Goal: Transaction & Acquisition: Purchase product/service

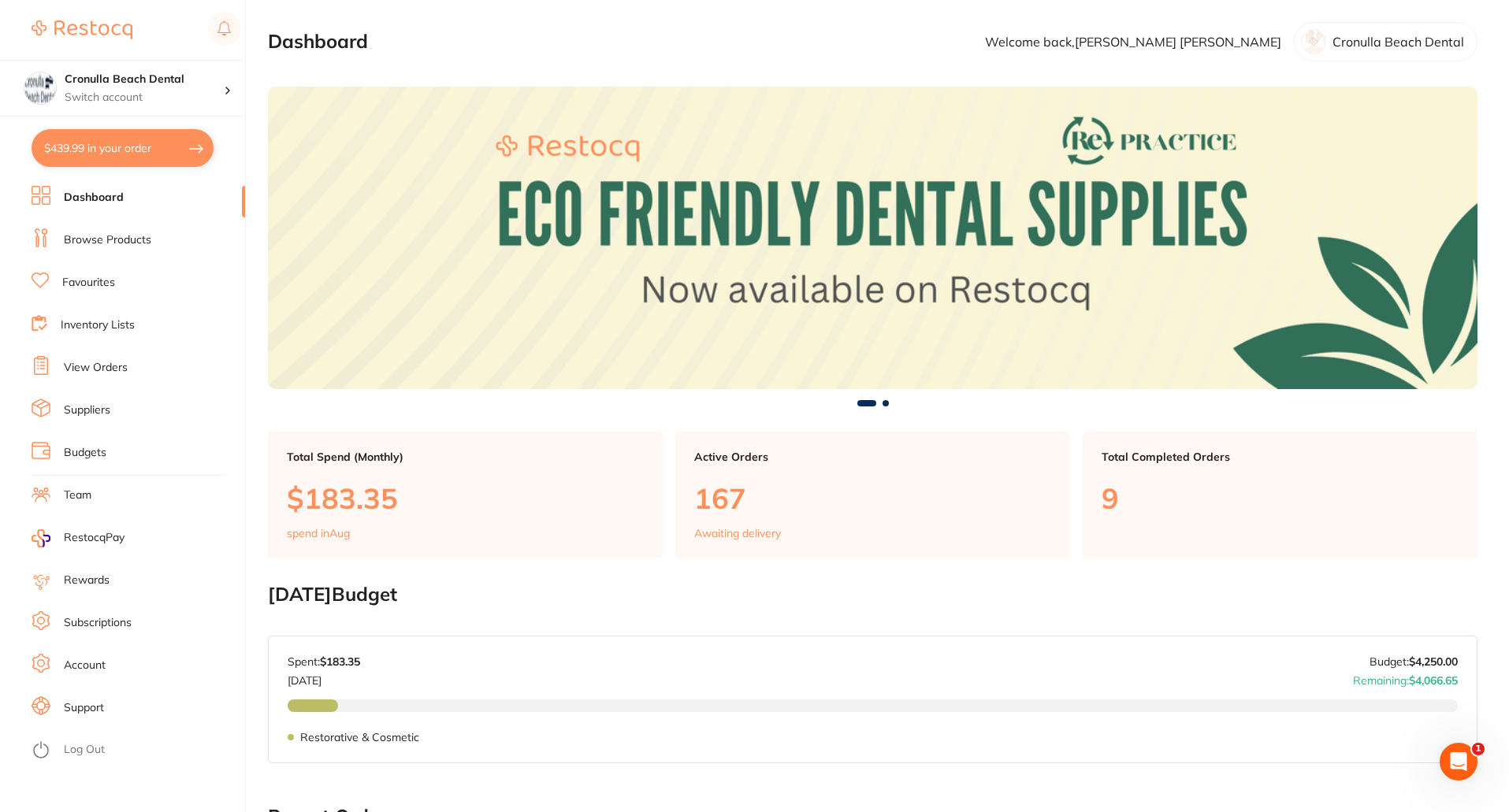
click at [148, 149] on button "$439.99 in your order" at bounding box center [122, 149] width 182 height 38
checkbox input "true"
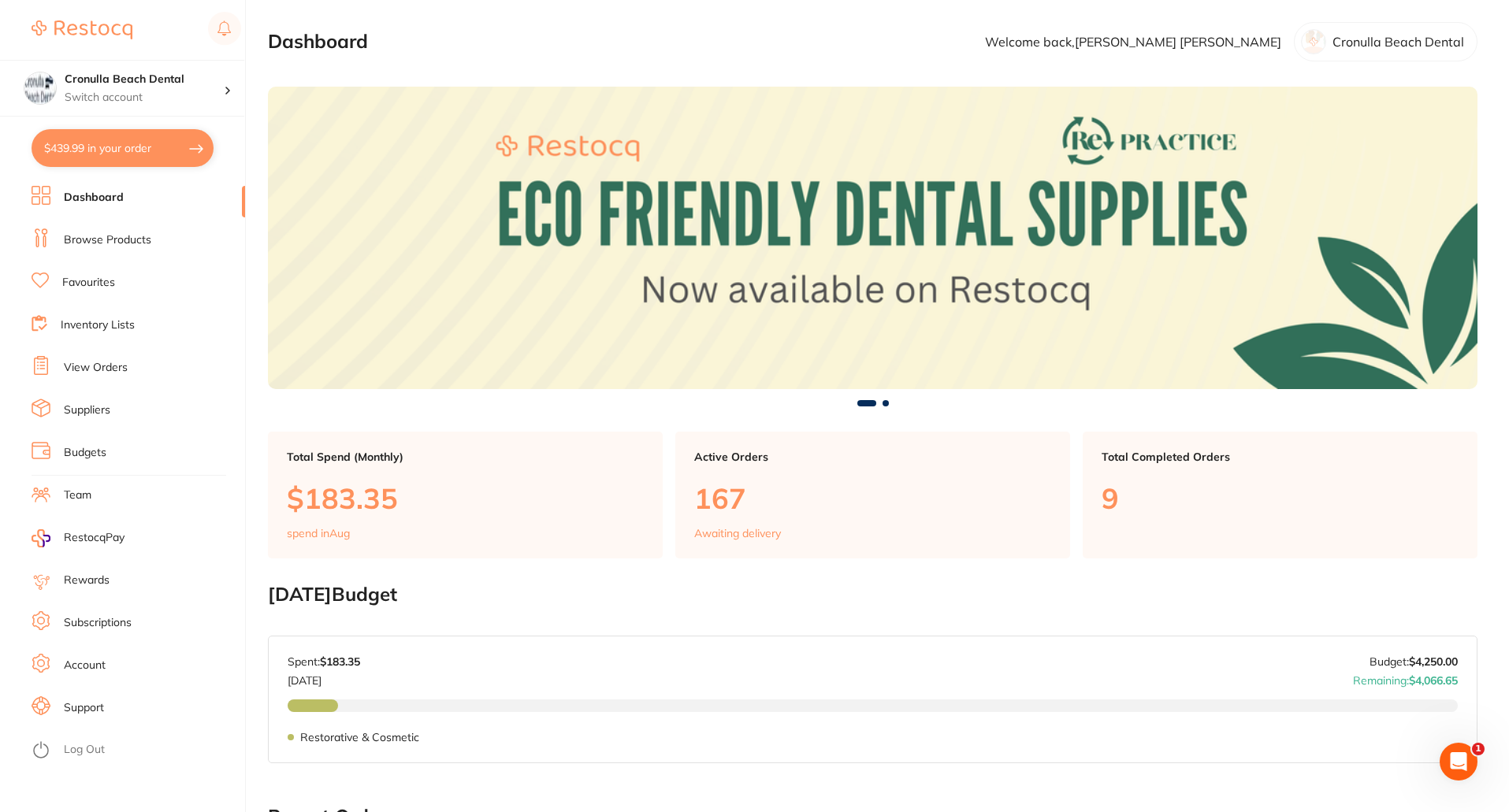
checkbox input "true"
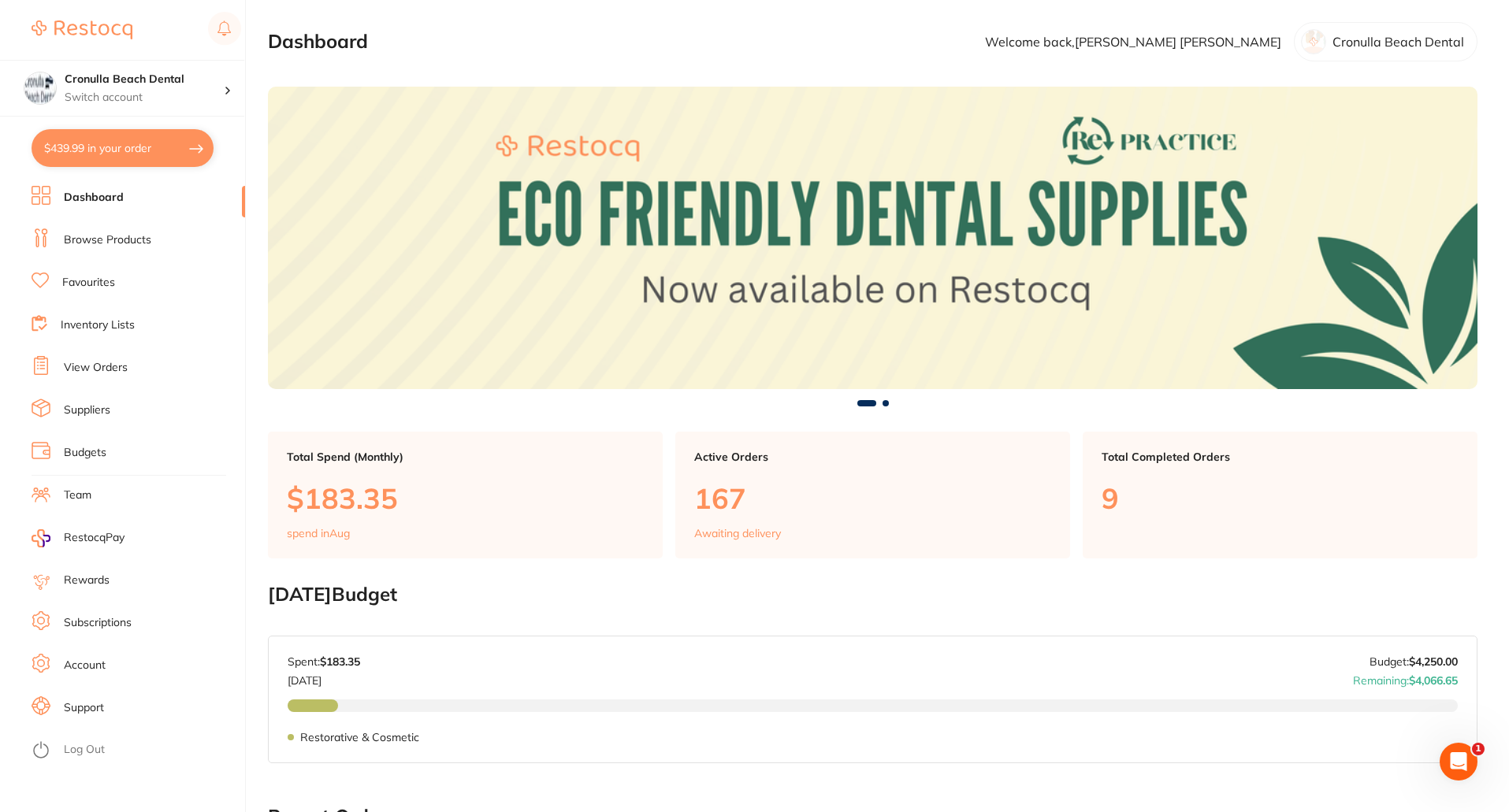
checkbox input "true"
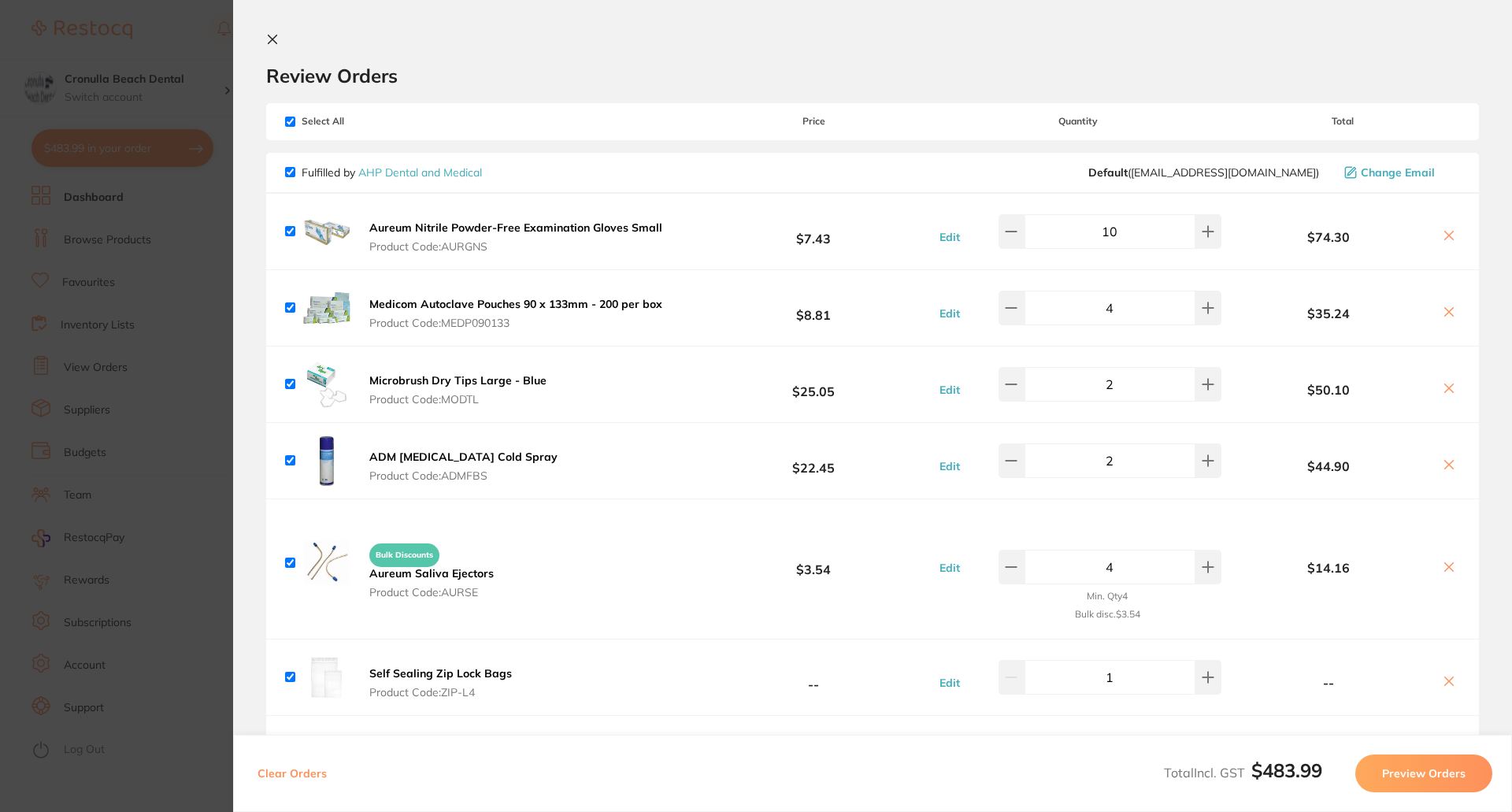
click at [271, 38] on icon at bounding box center [273, 40] width 9 height 9
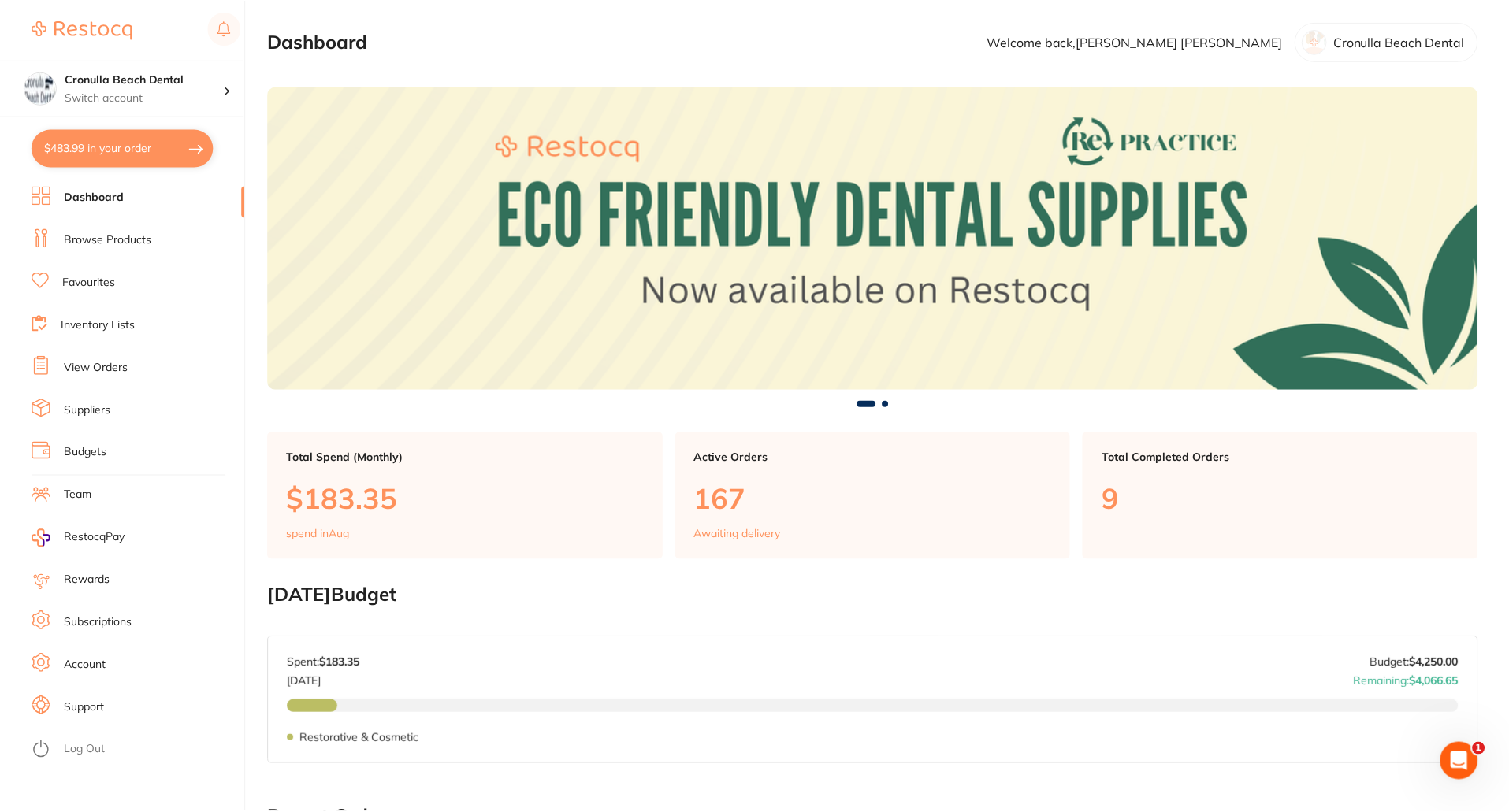
scroll to position [1, 0]
click at [80, 148] on button "$439.99 in your order" at bounding box center [122, 149] width 182 height 38
checkbox input "true"
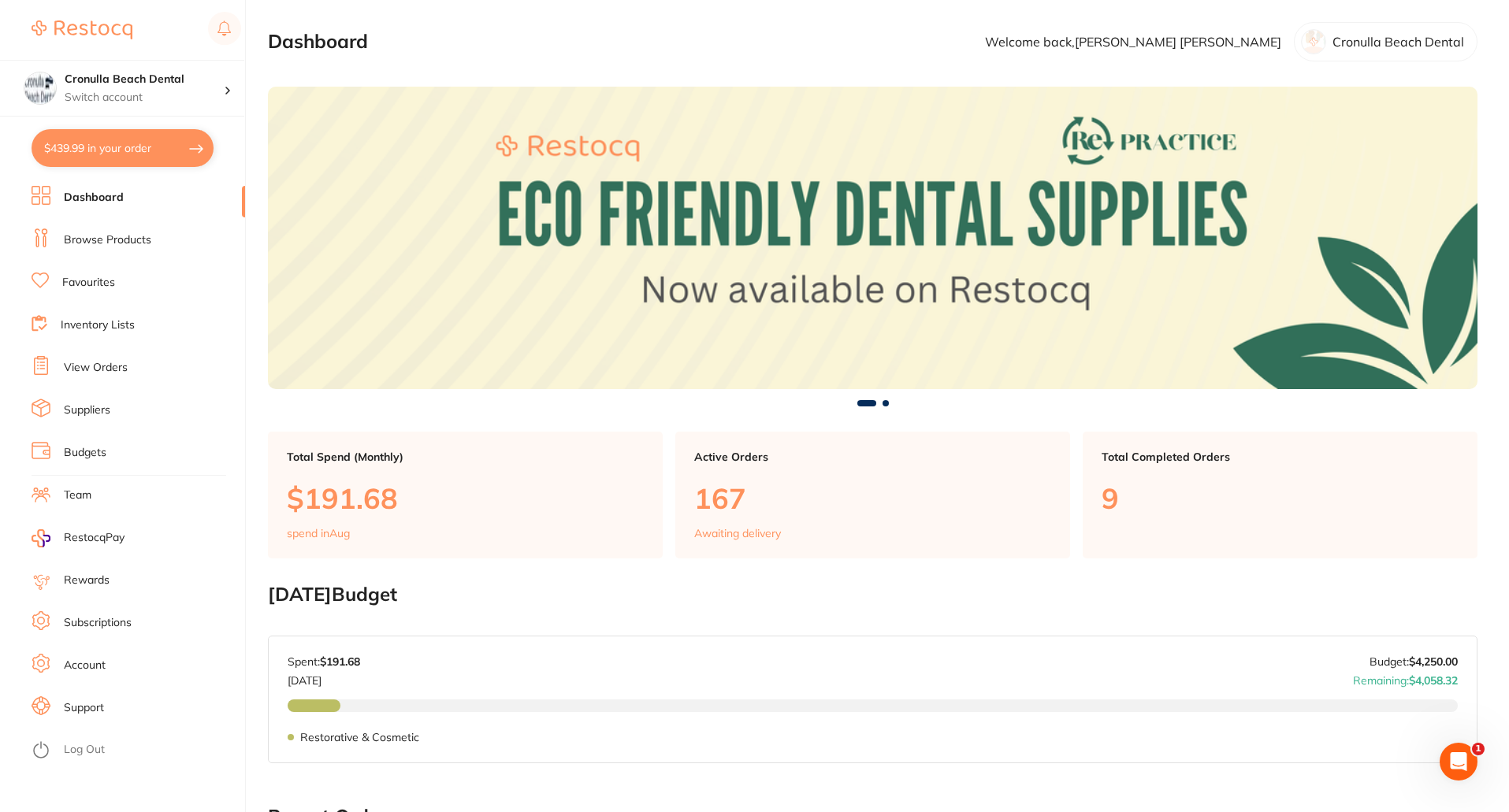
checkbox input "true"
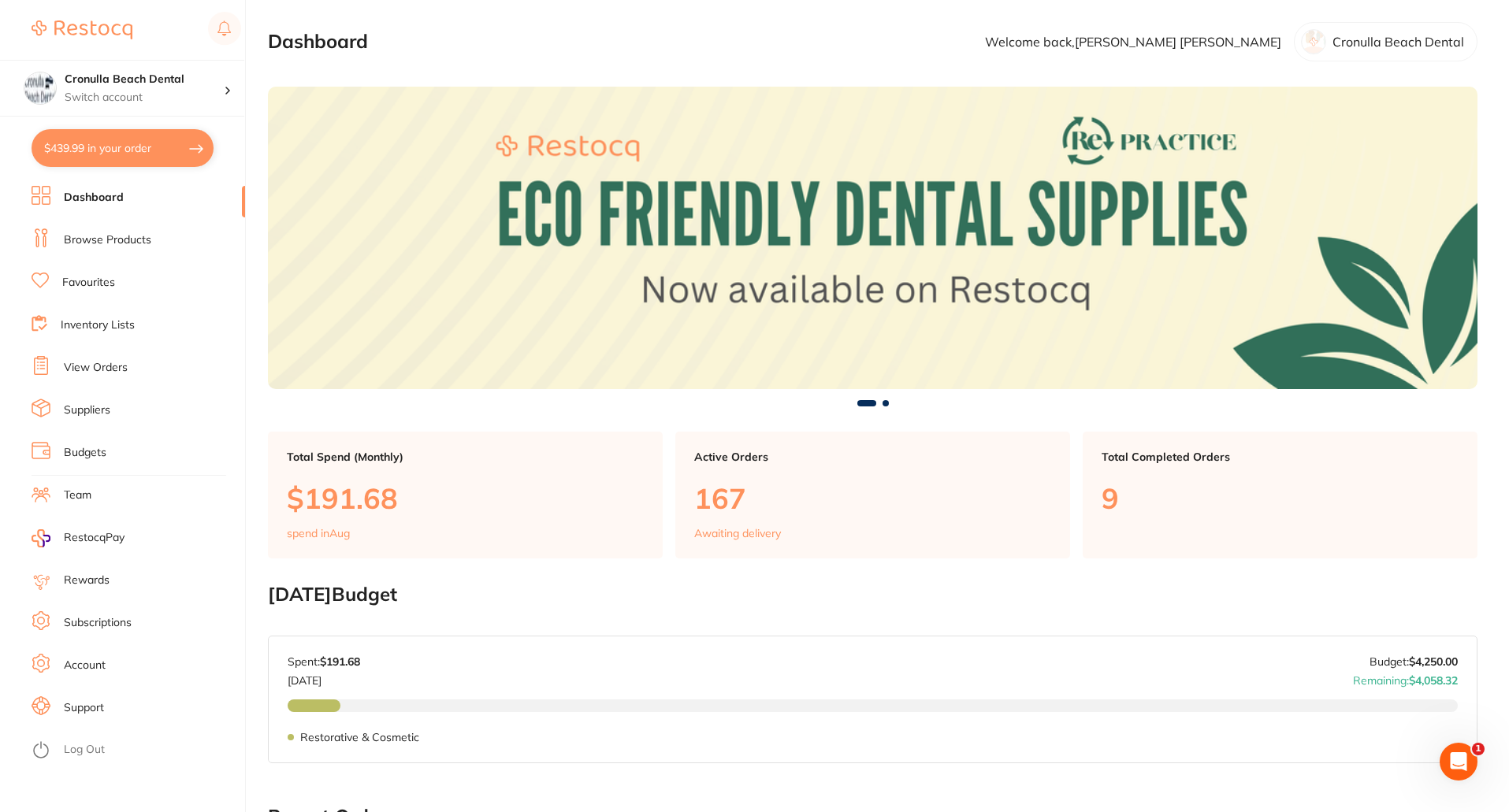
checkbox input "true"
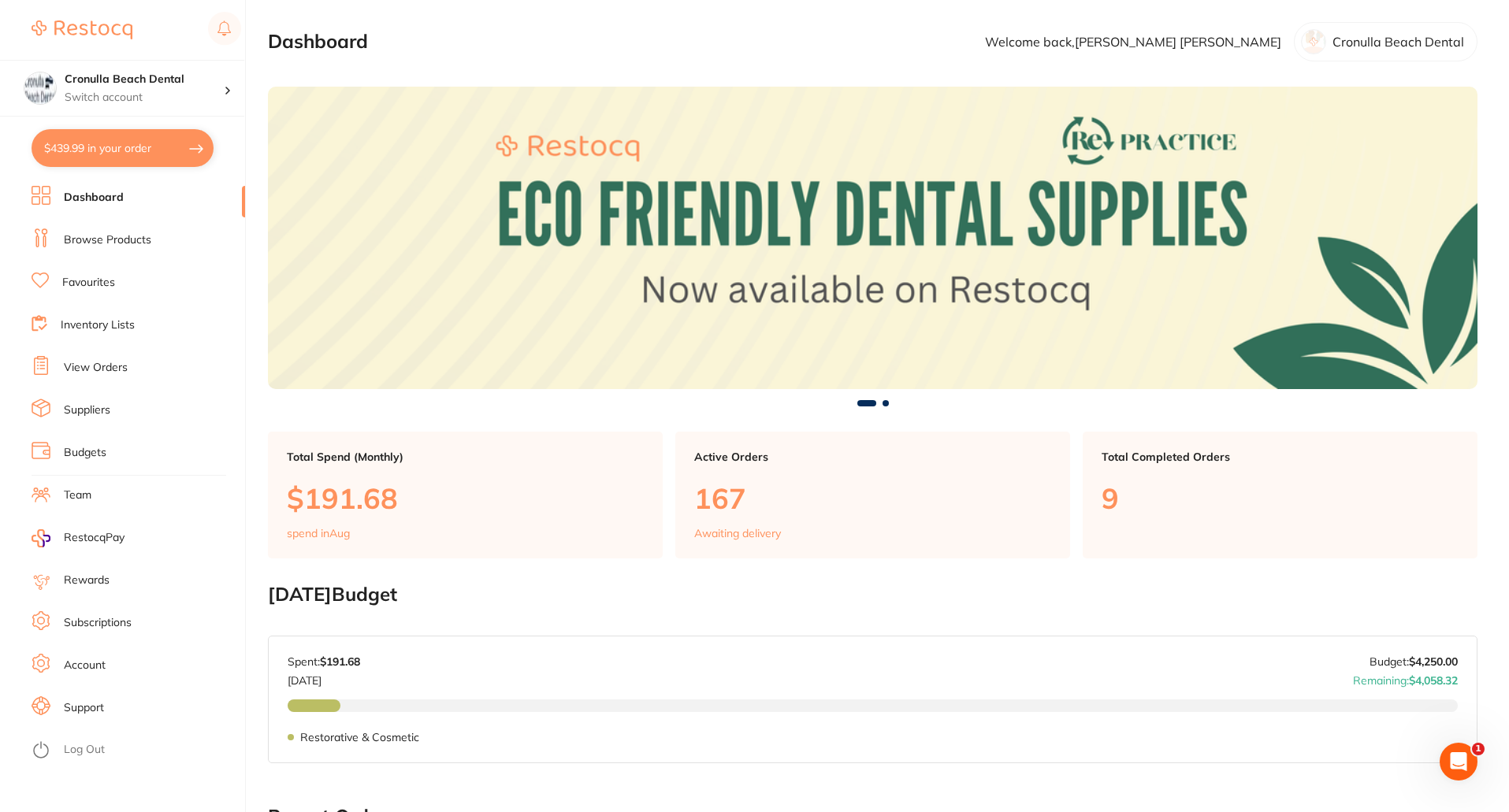
checkbox input "true"
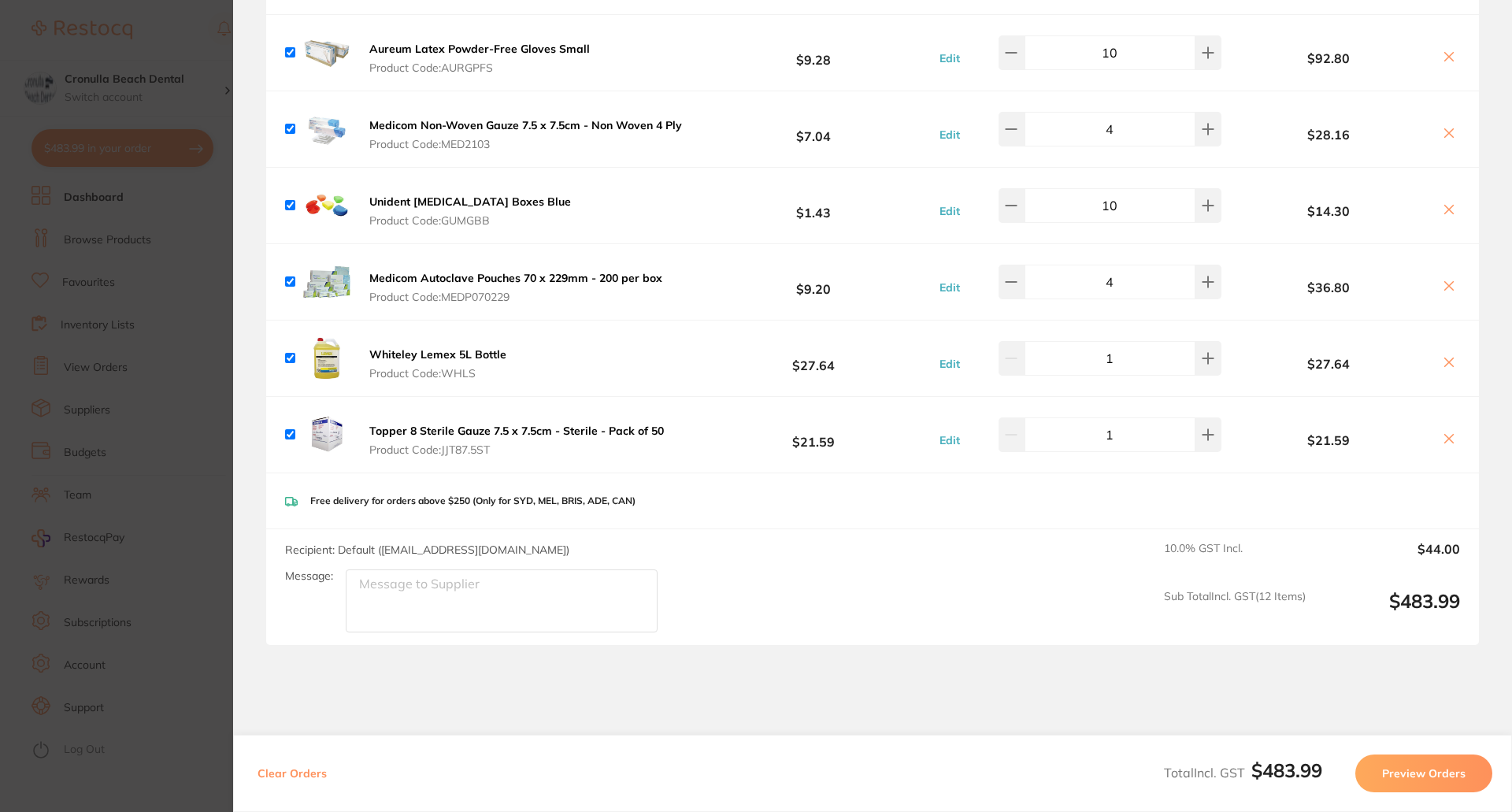
scroll to position [709, 0]
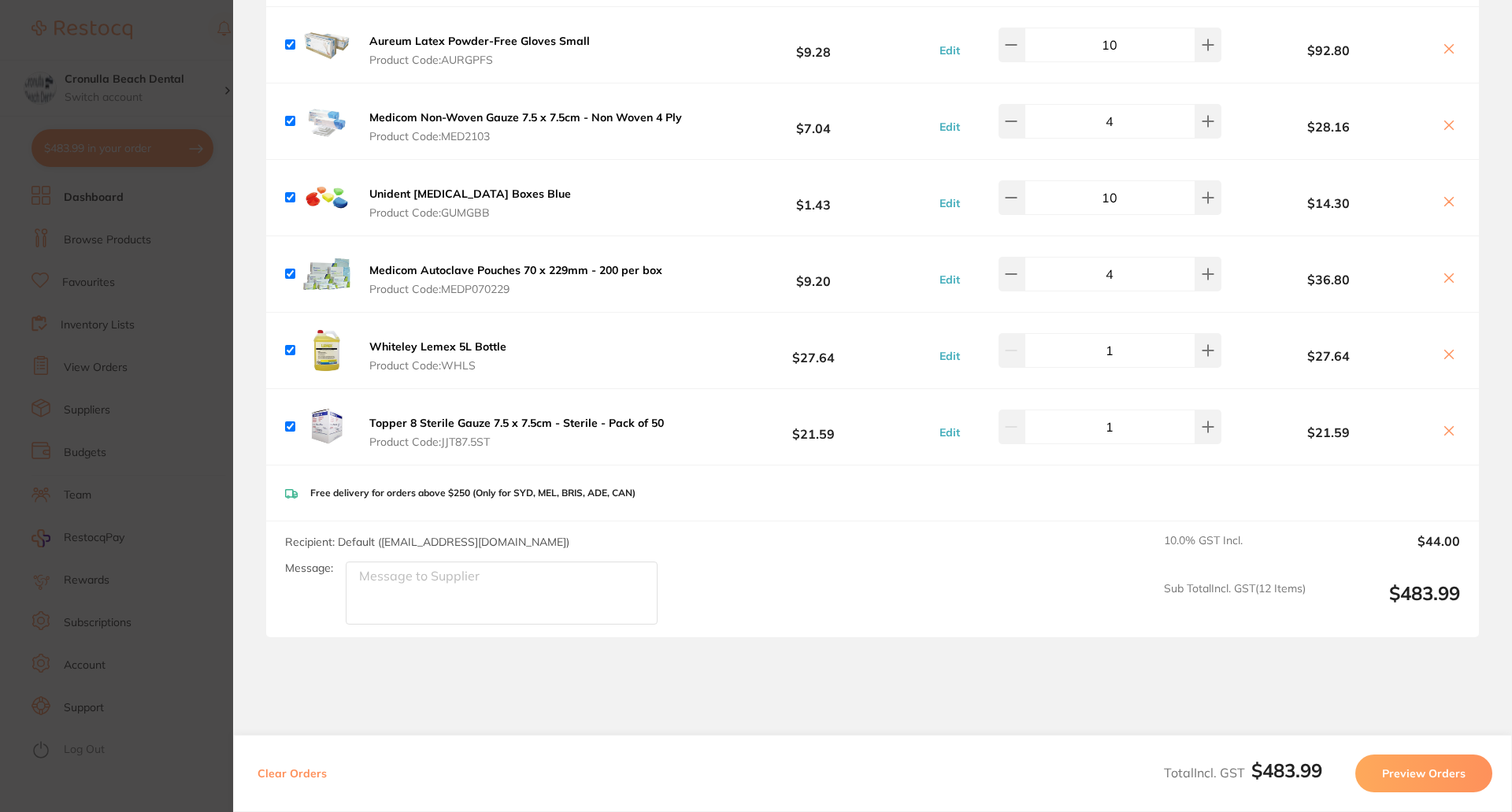
click at [1402, 774] on button "Preview Orders" at bounding box center [1423, 774] width 137 height 38
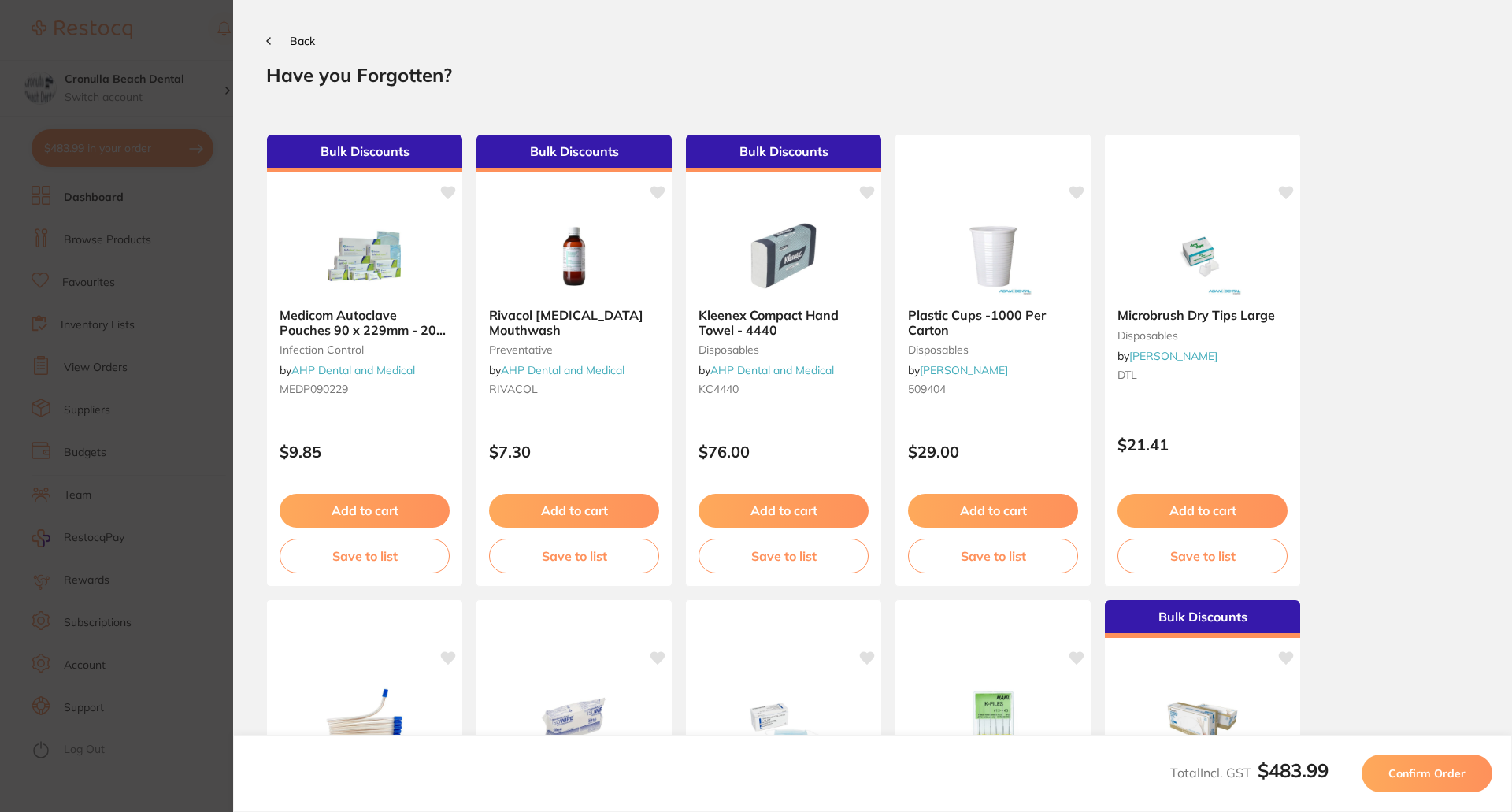
scroll to position [0, 0]
click at [1402, 774] on span "Confirm Order" at bounding box center [1427, 773] width 77 height 14
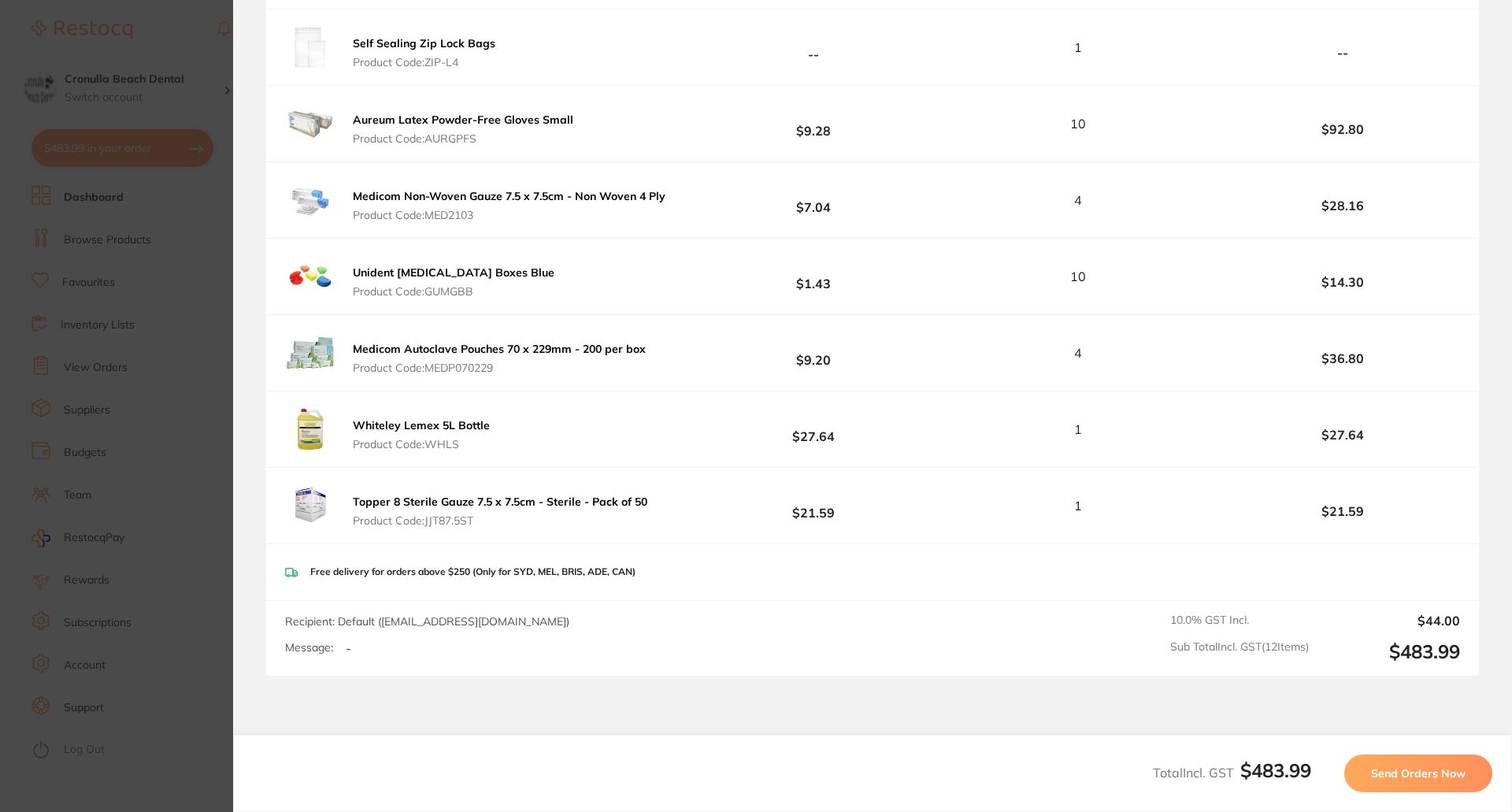
scroll to position [771, 0]
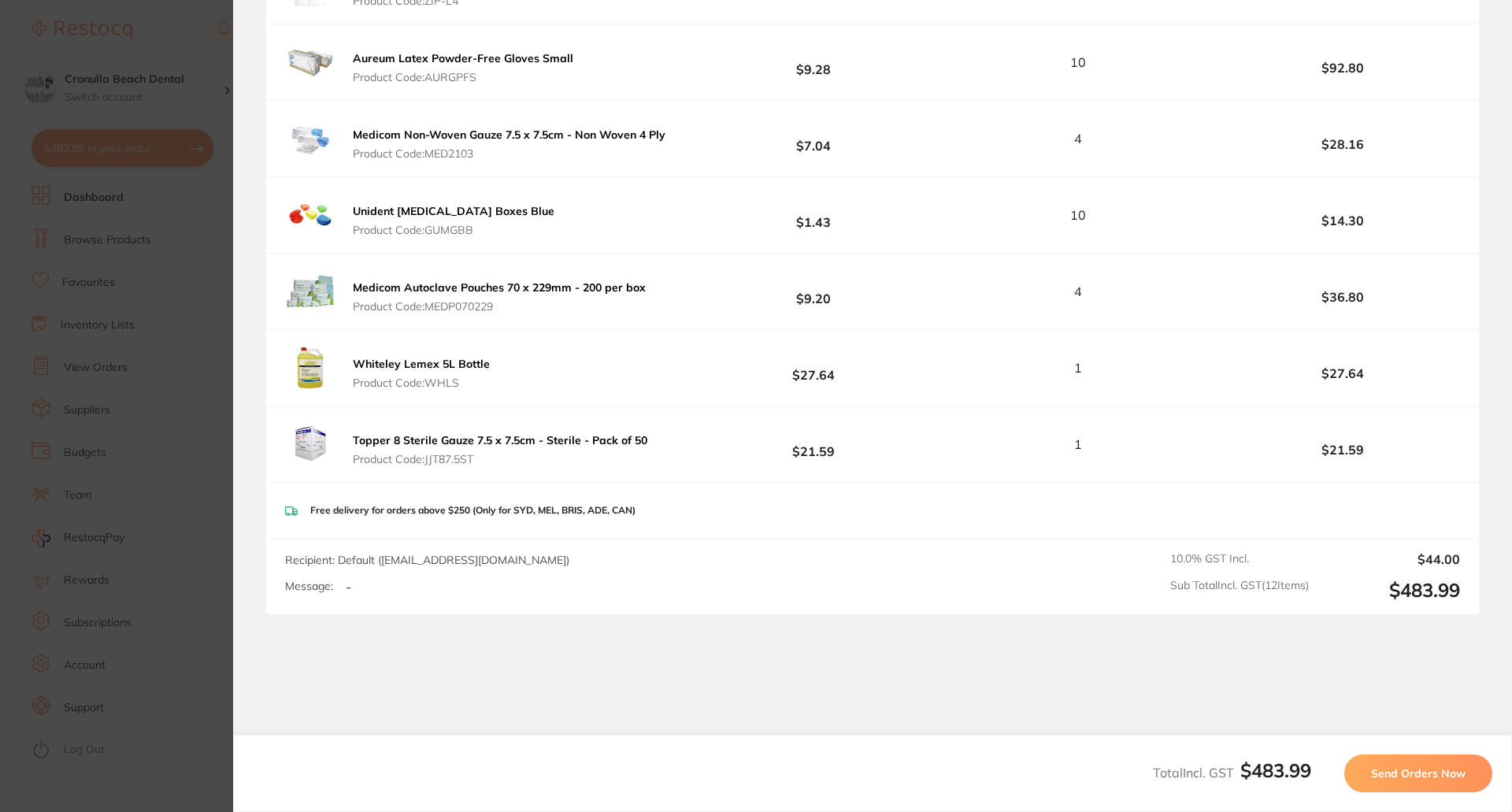
click at [1401, 766] on span "Send Orders Now" at bounding box center [1417, 773] width 94 height 14
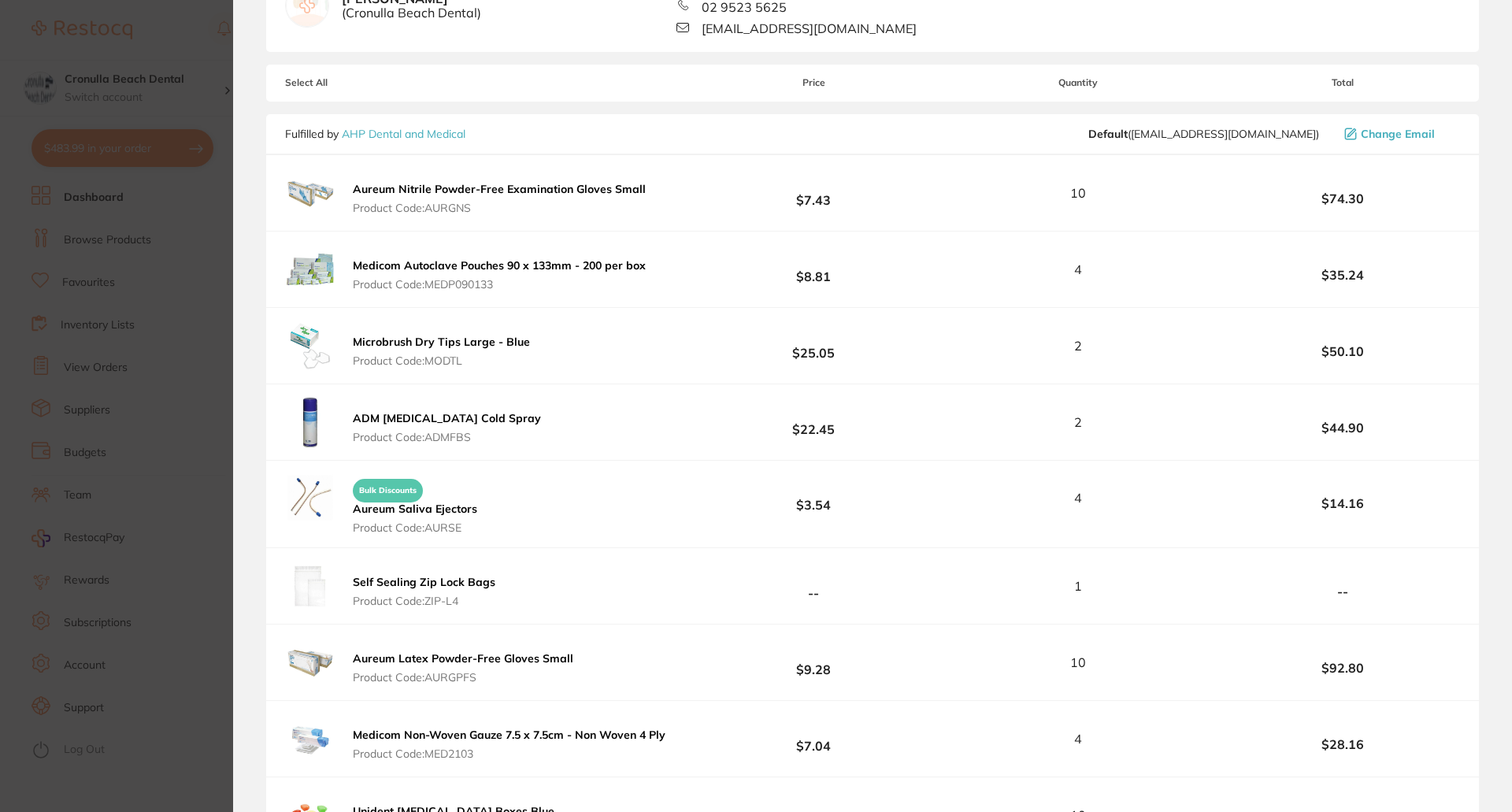
scroll to position [630, 0]
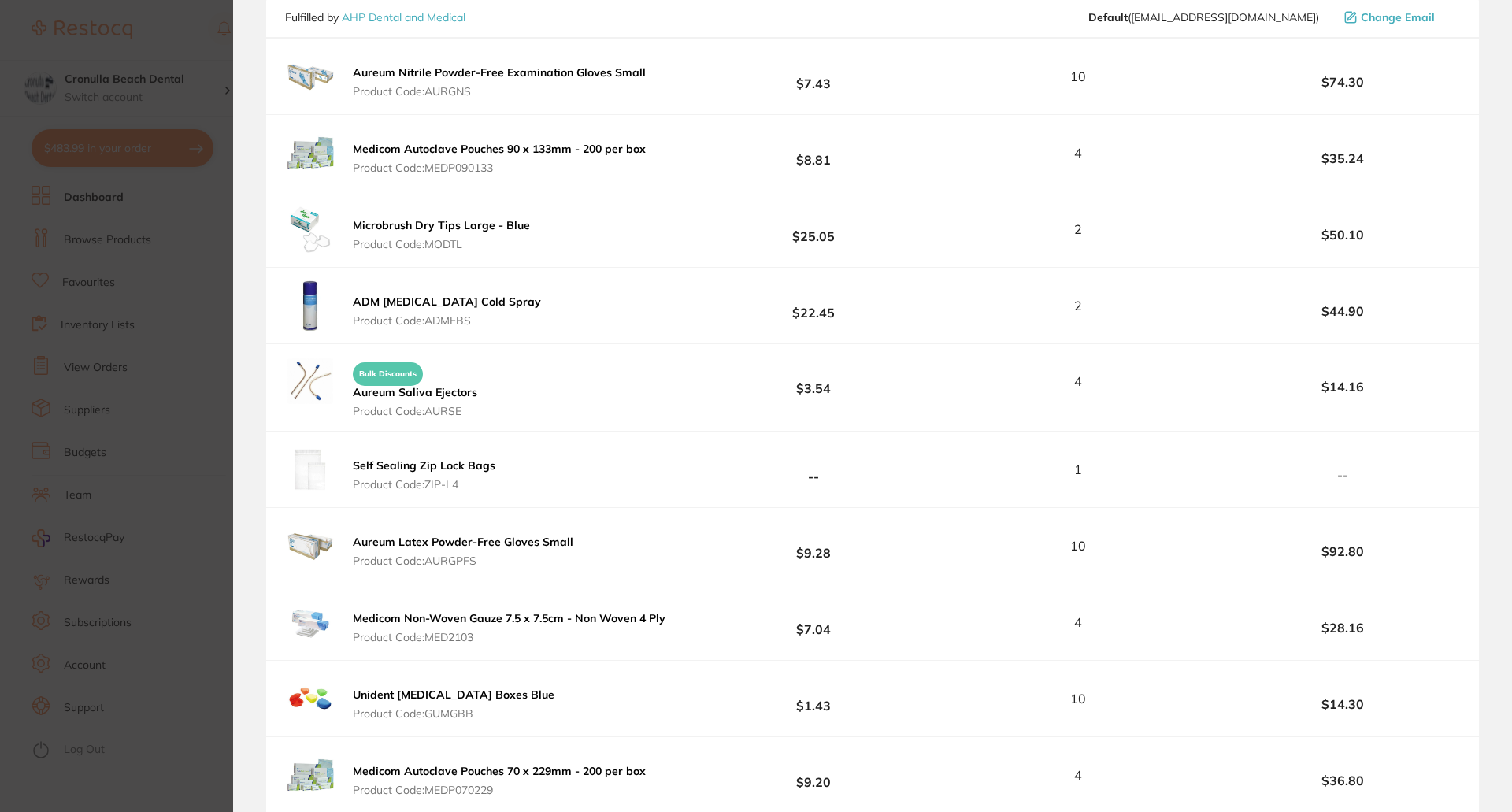
click at [432, 485] on span "Product Code: ZIP-L4" at bounding box center [423, 484] width 142 height 13
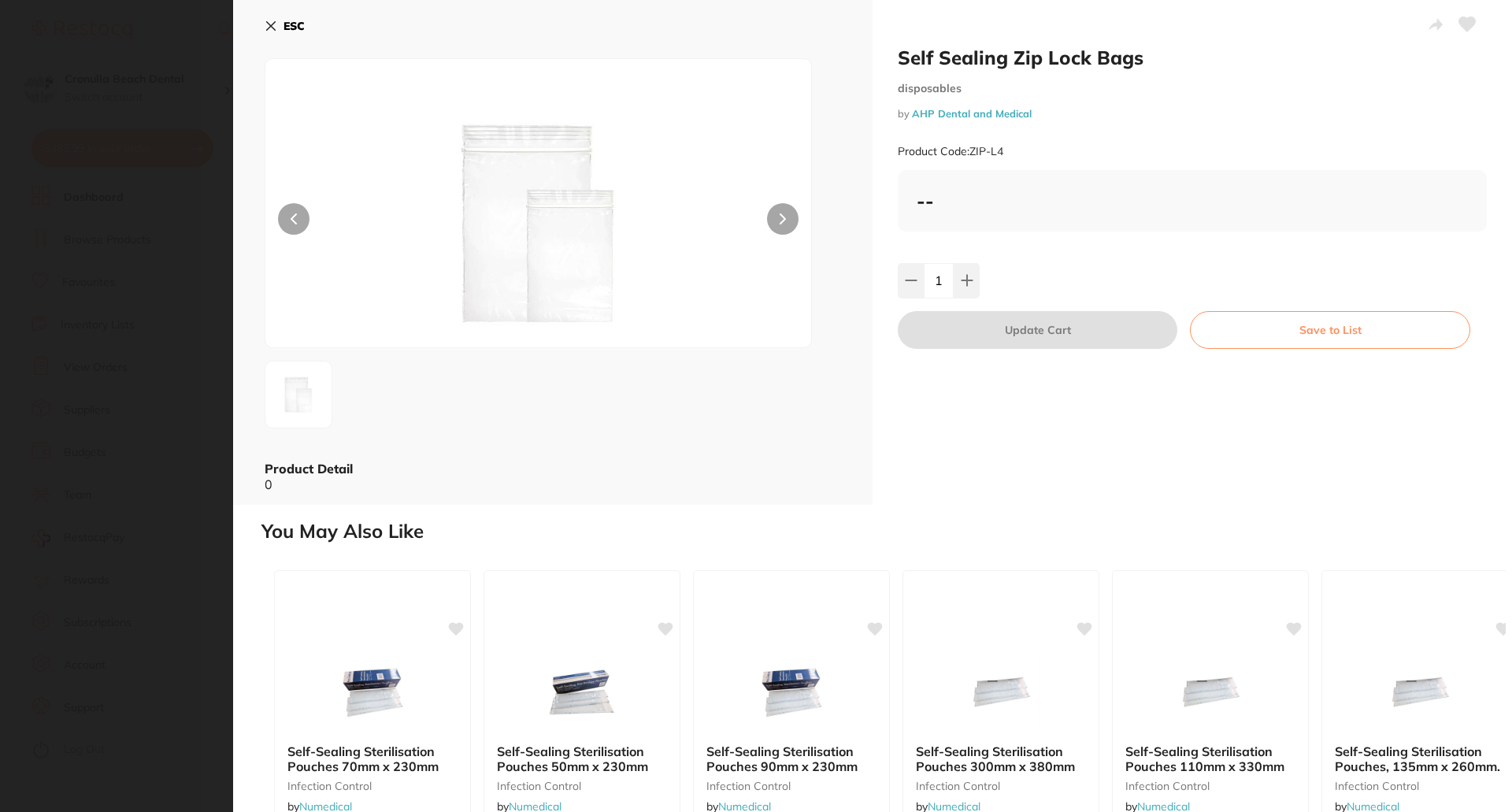
scroll to position [0, 0]
click at [913, 292] on button at bounding box center [910, 281] width 26 height 35
type input "0"
click at [1015, 330] on button "Update Cart" at bounding box center [1037, 330] width 280 height 38
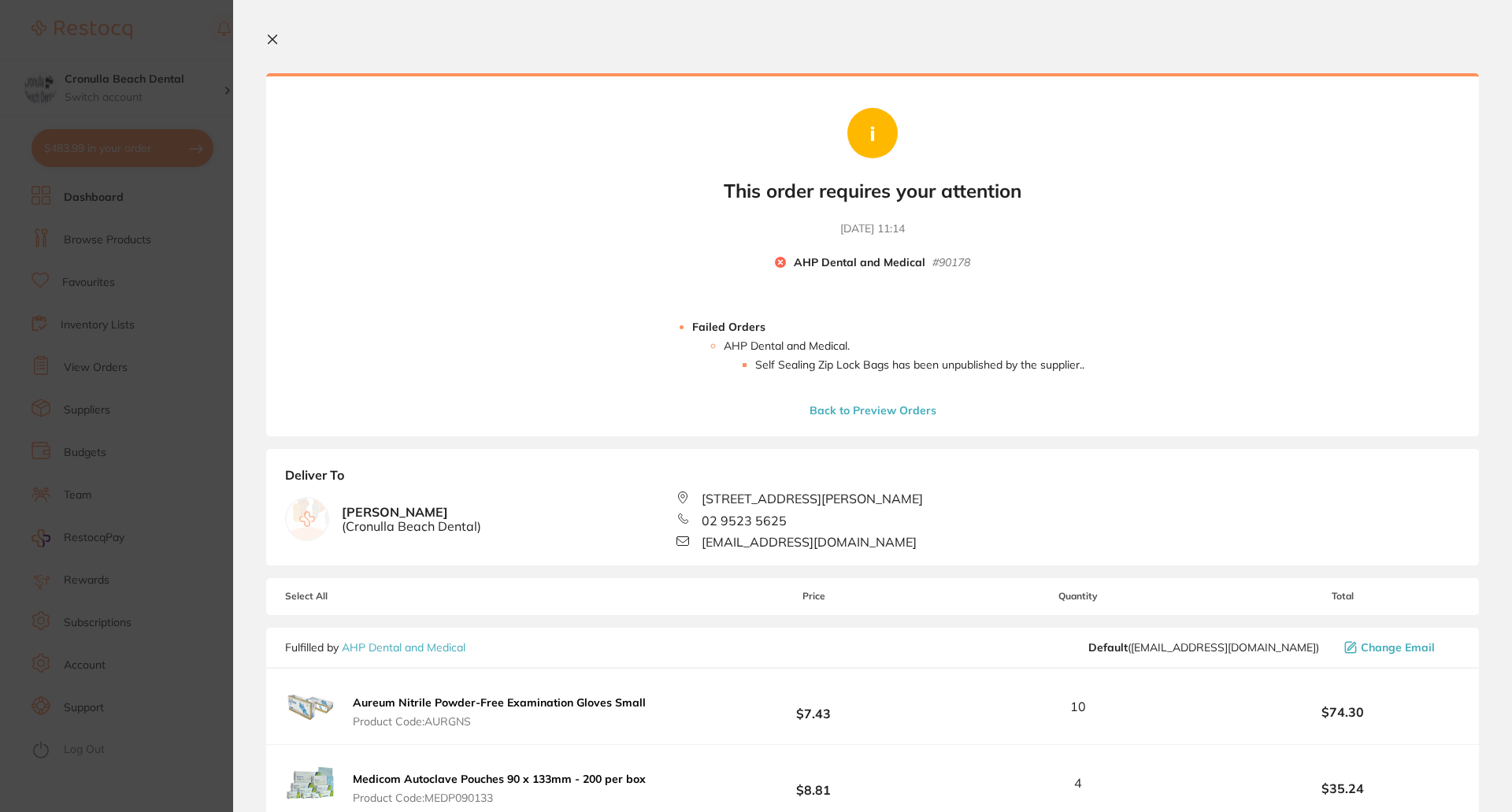
click at [273, 38] on icon at bounding box center [273, 40] width 9 height 9
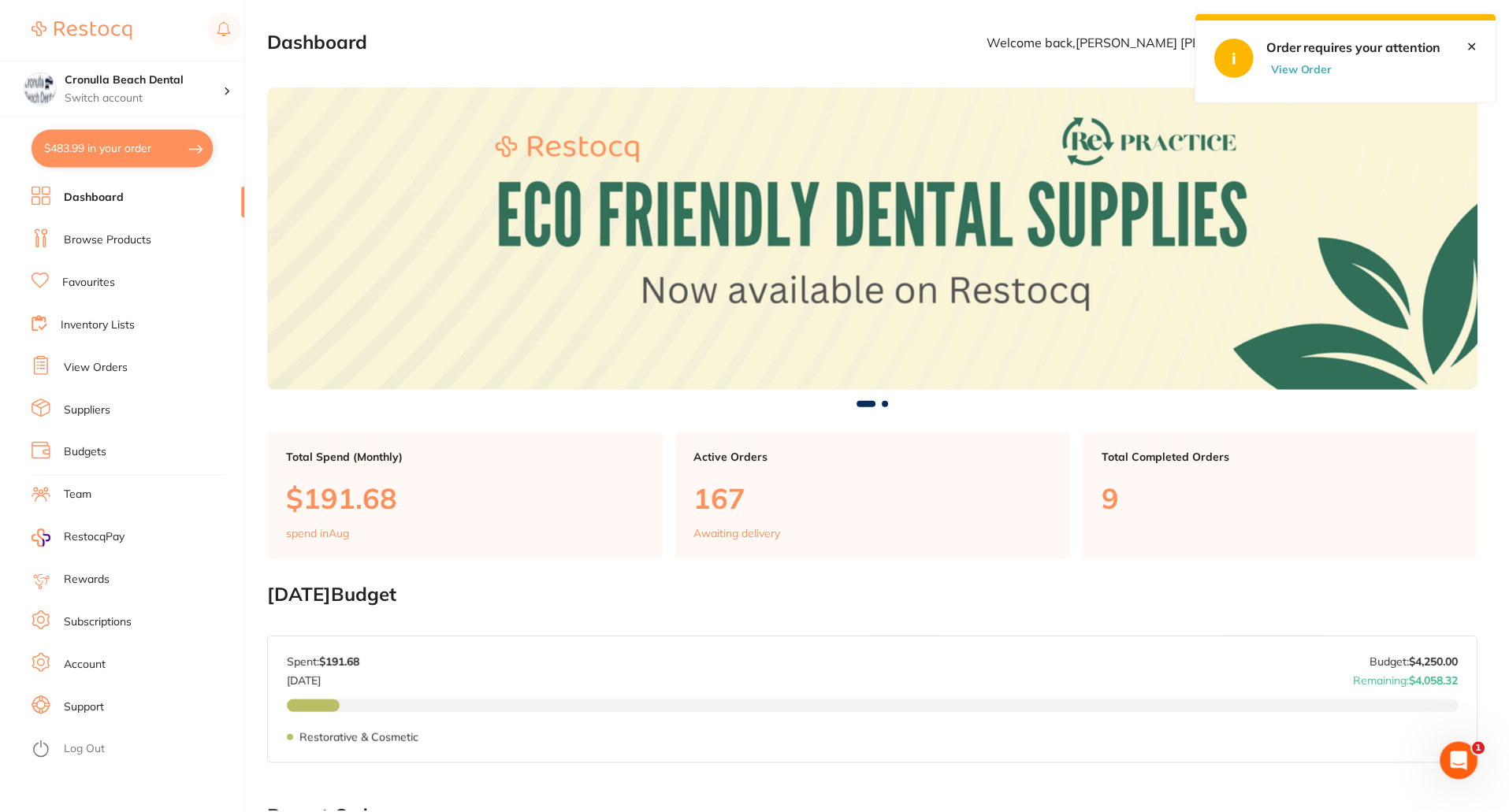
scroll to position [1, 0]
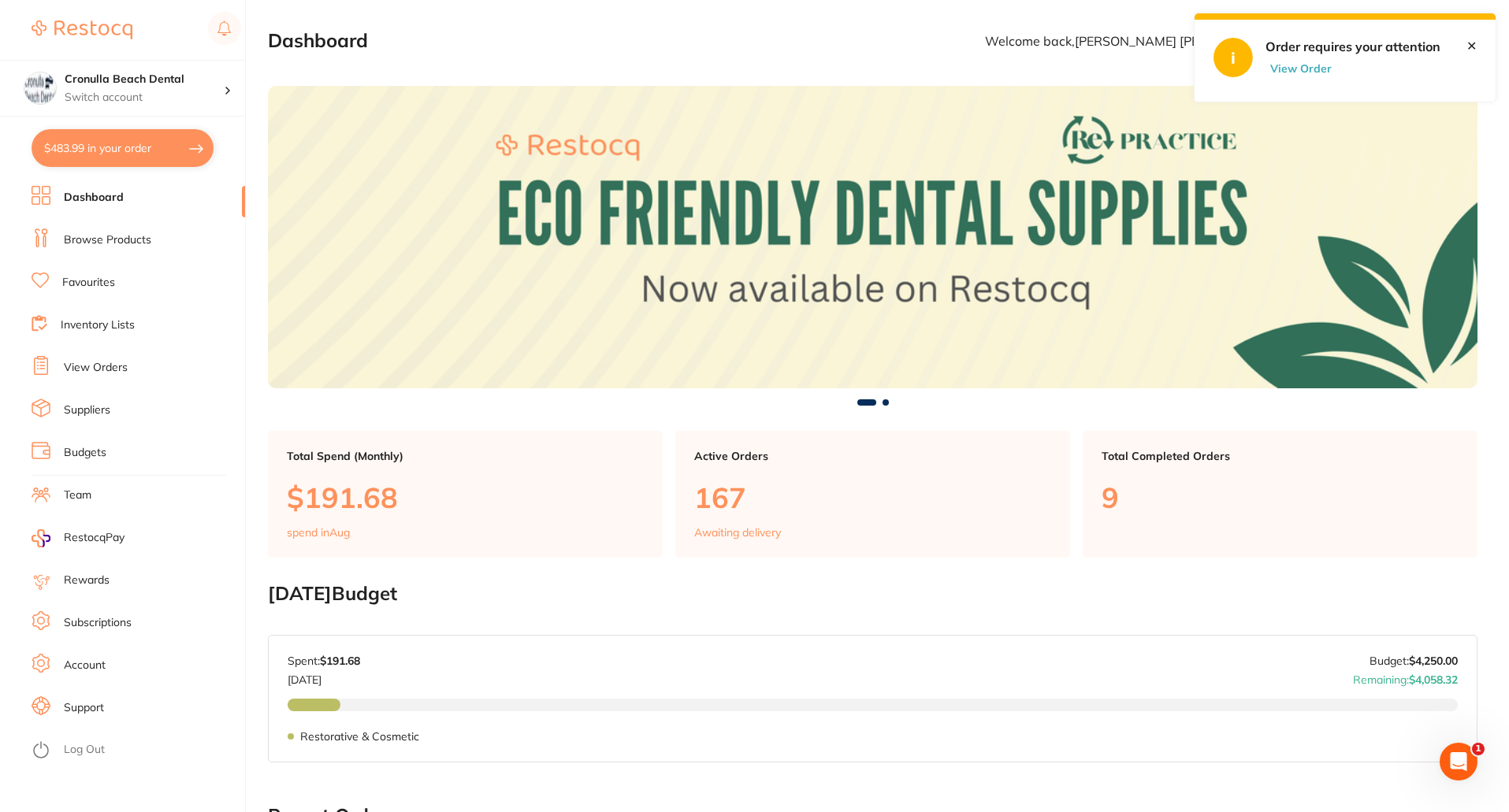
click at [73, 141] on button "$483.99 in your order" at bounding box center [122, 149] width 182 height 38
checkbox input "true"
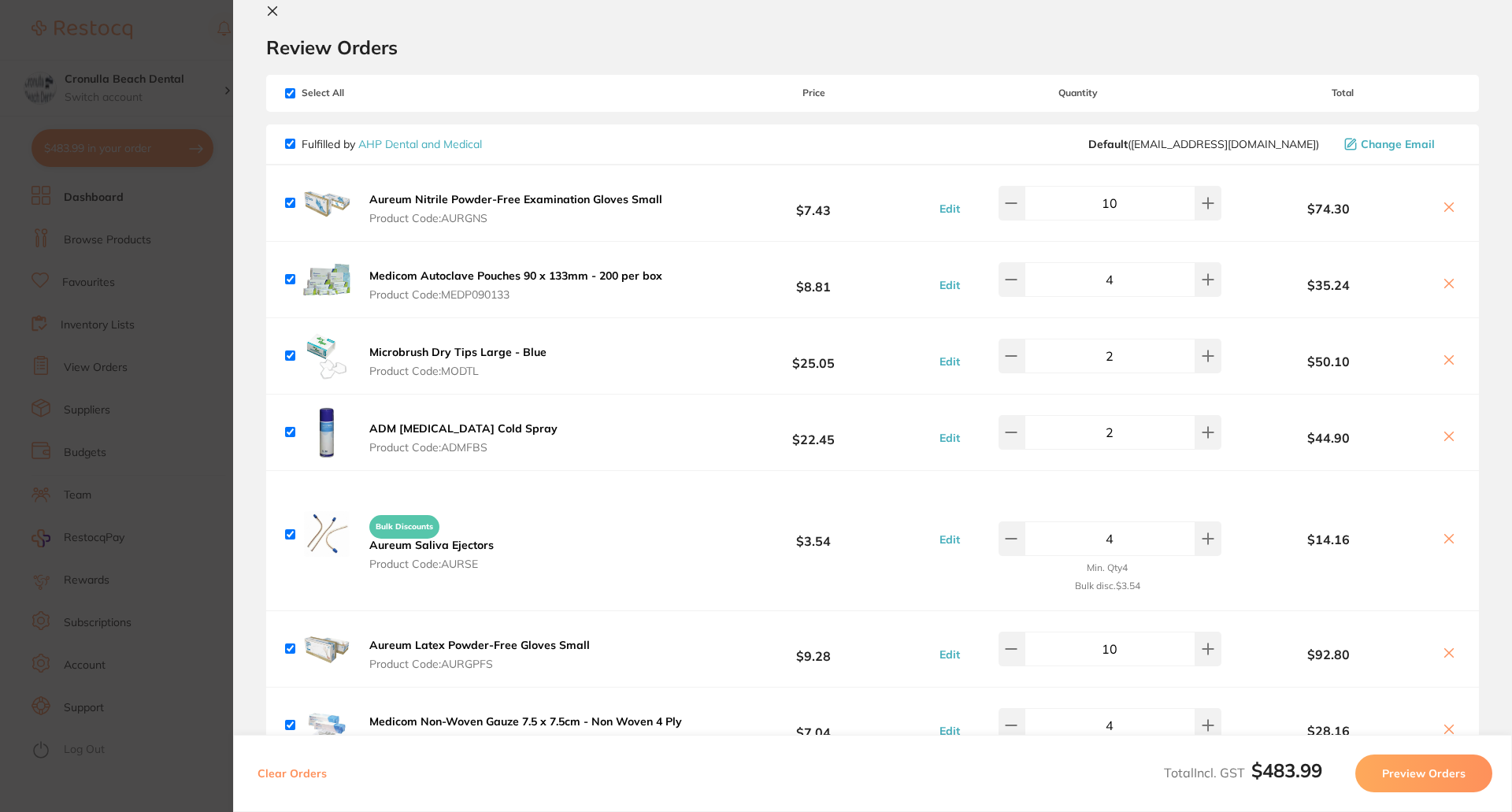
scroll to position [25, 0]
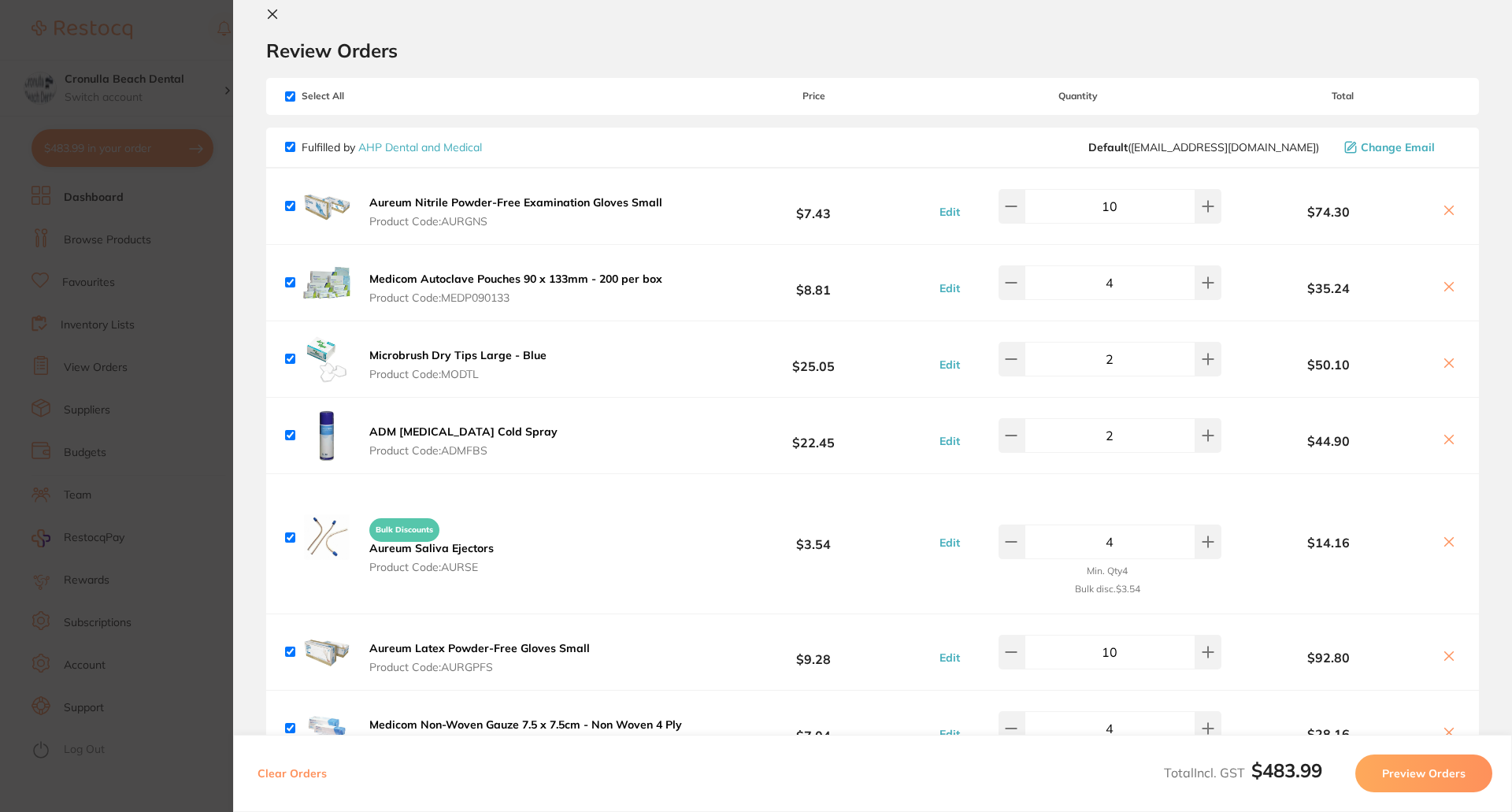
click at [1405, 771] on button "Preview Orders" at bounding box center [1423, 774] width 137 height 38
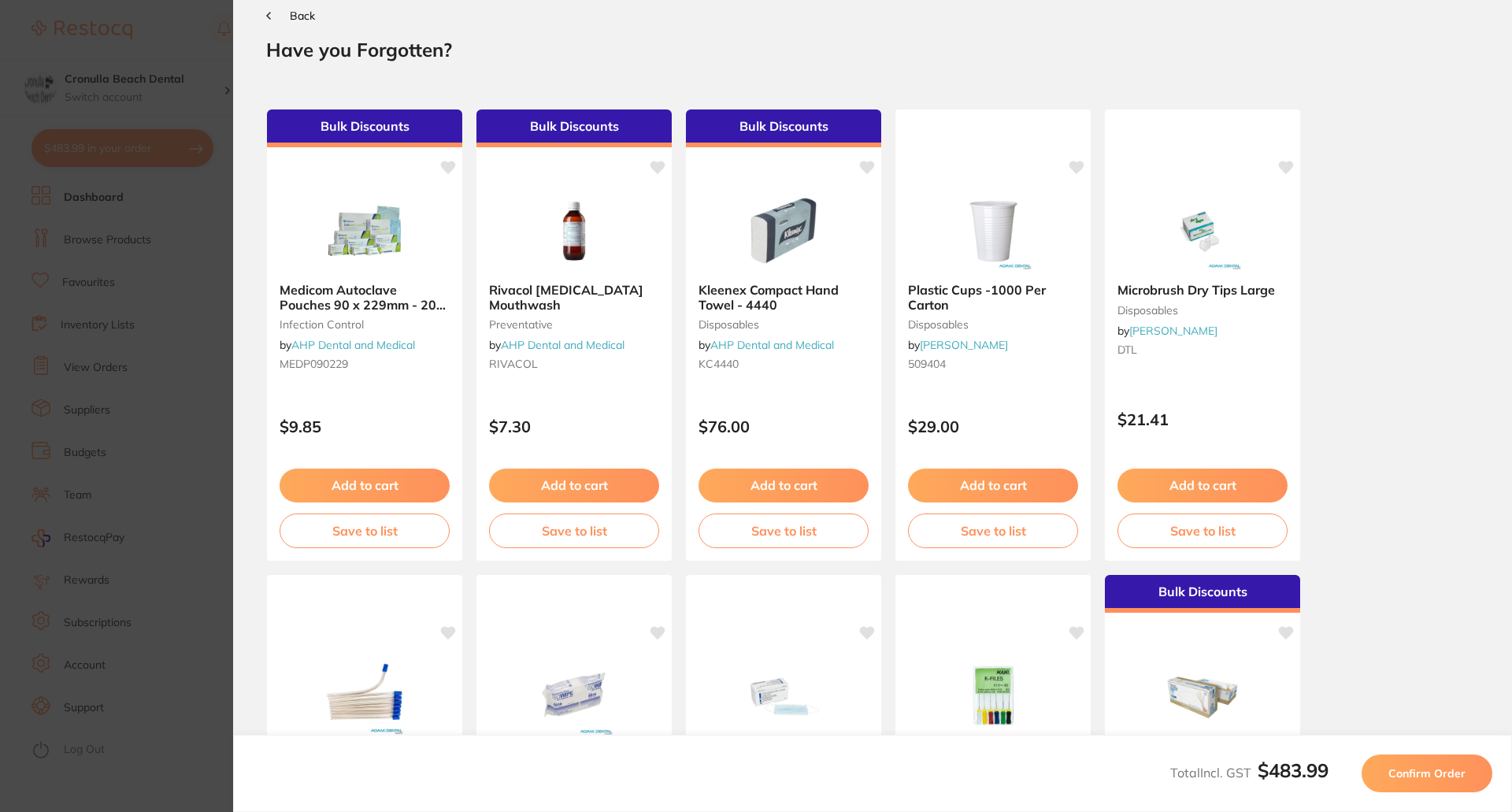
scroll to position [0, 0]
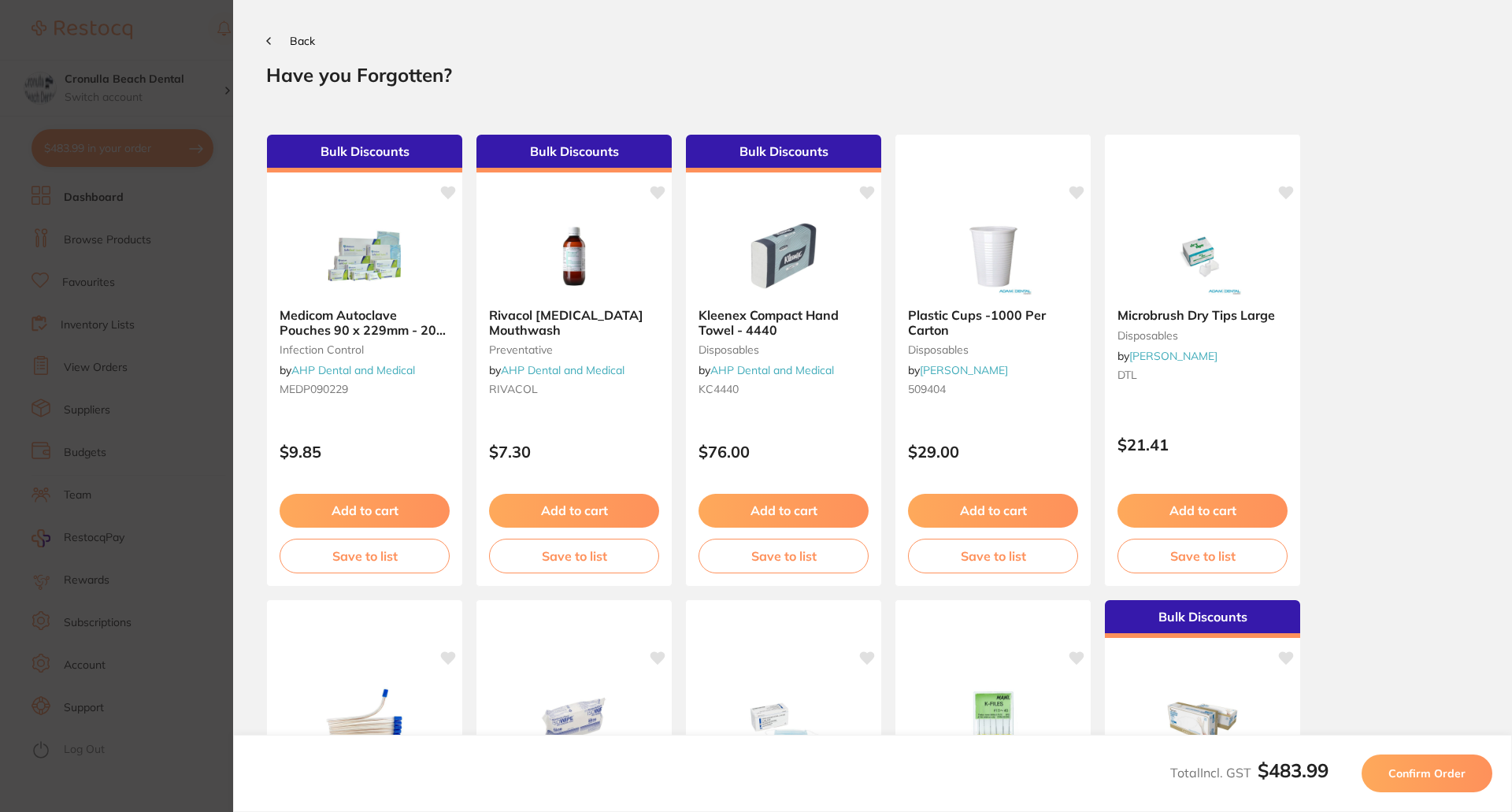
click at [1405, 771] on span "Confirm Order" at bounding box center [1427, 773] width 77 height 14
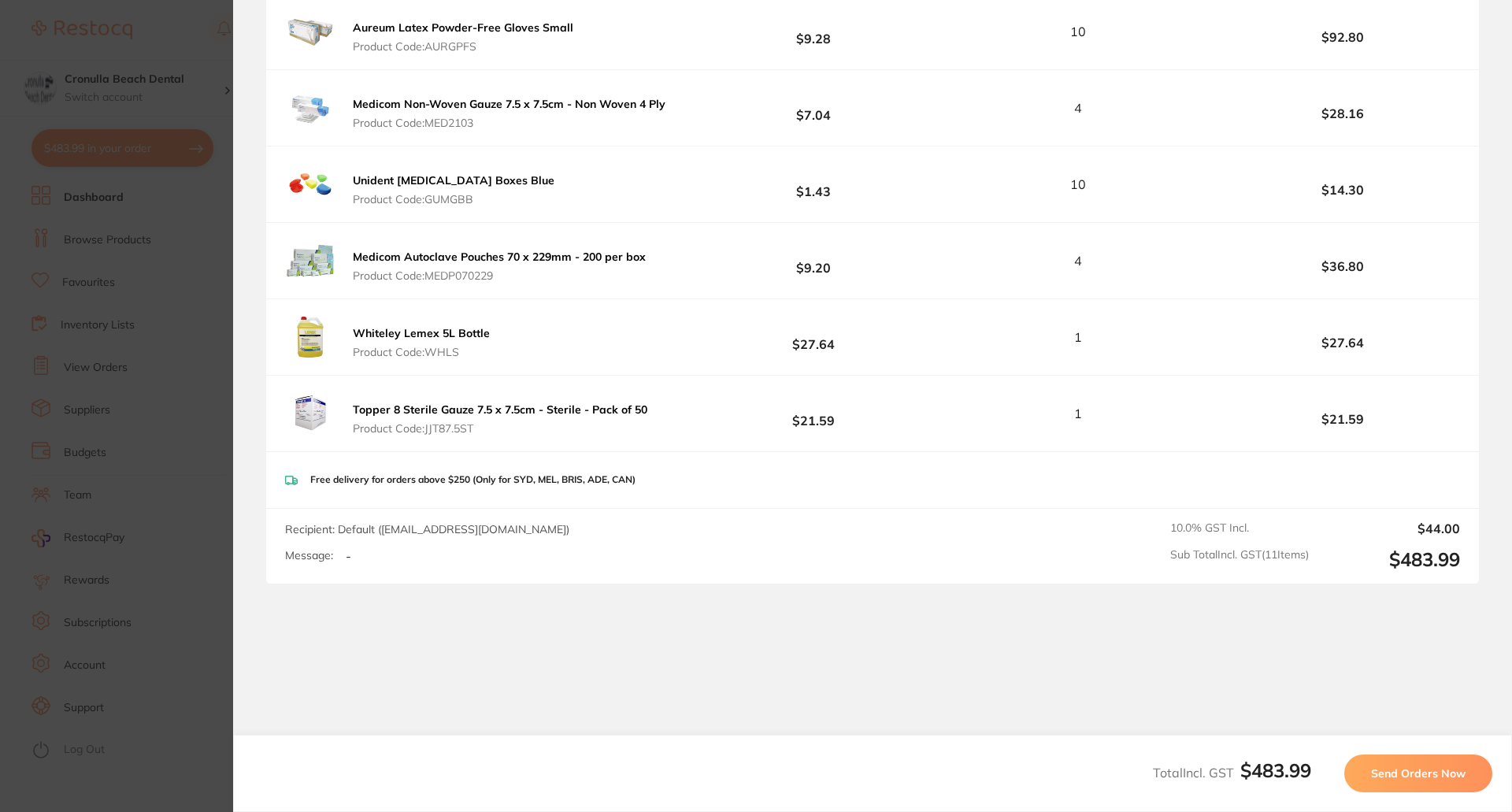
scroll to position [772, 0]
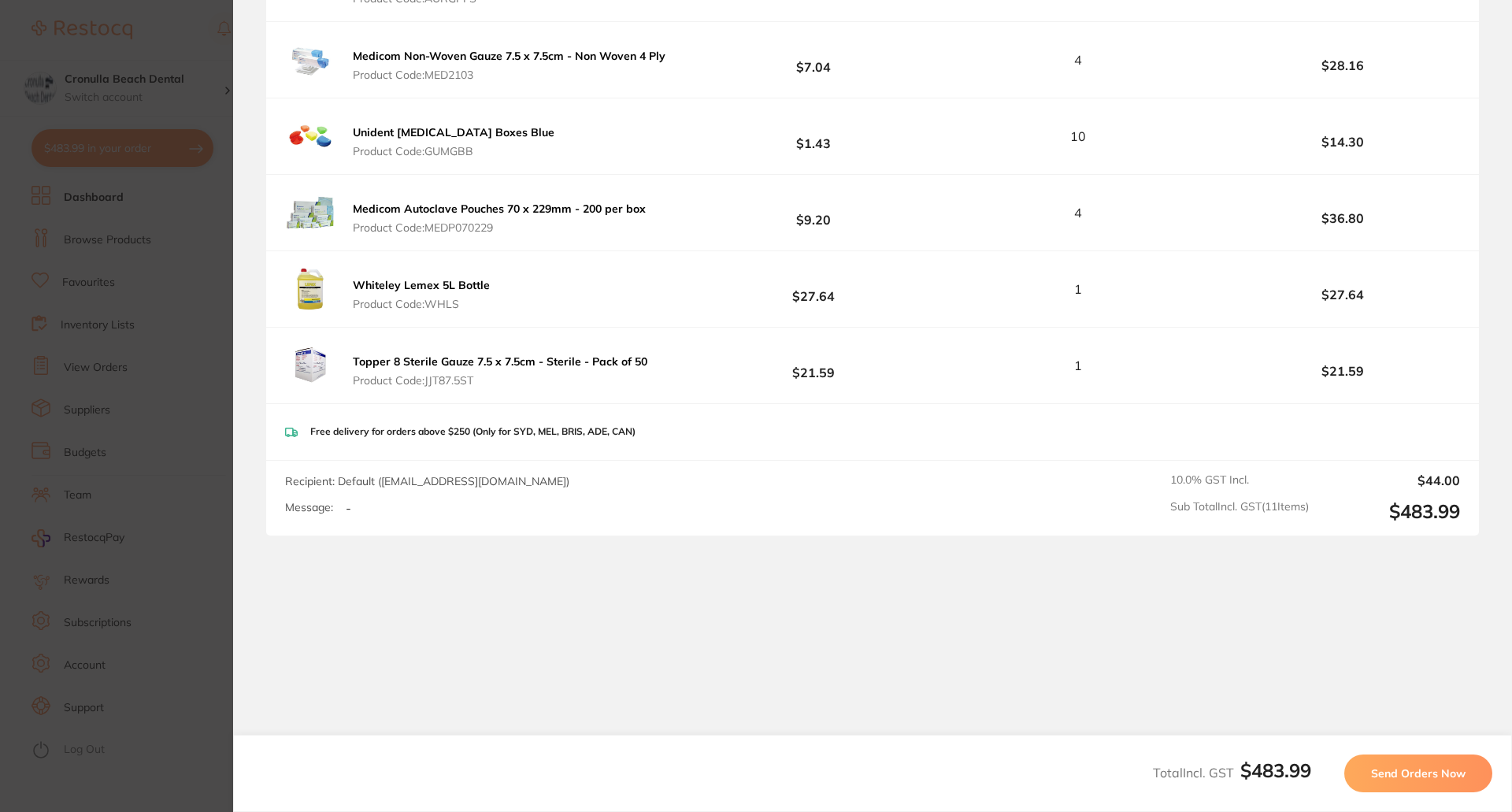
click at [1410, 783] on button "Send Orders Now" at bounding box center [1417, 774] width 148 height 38
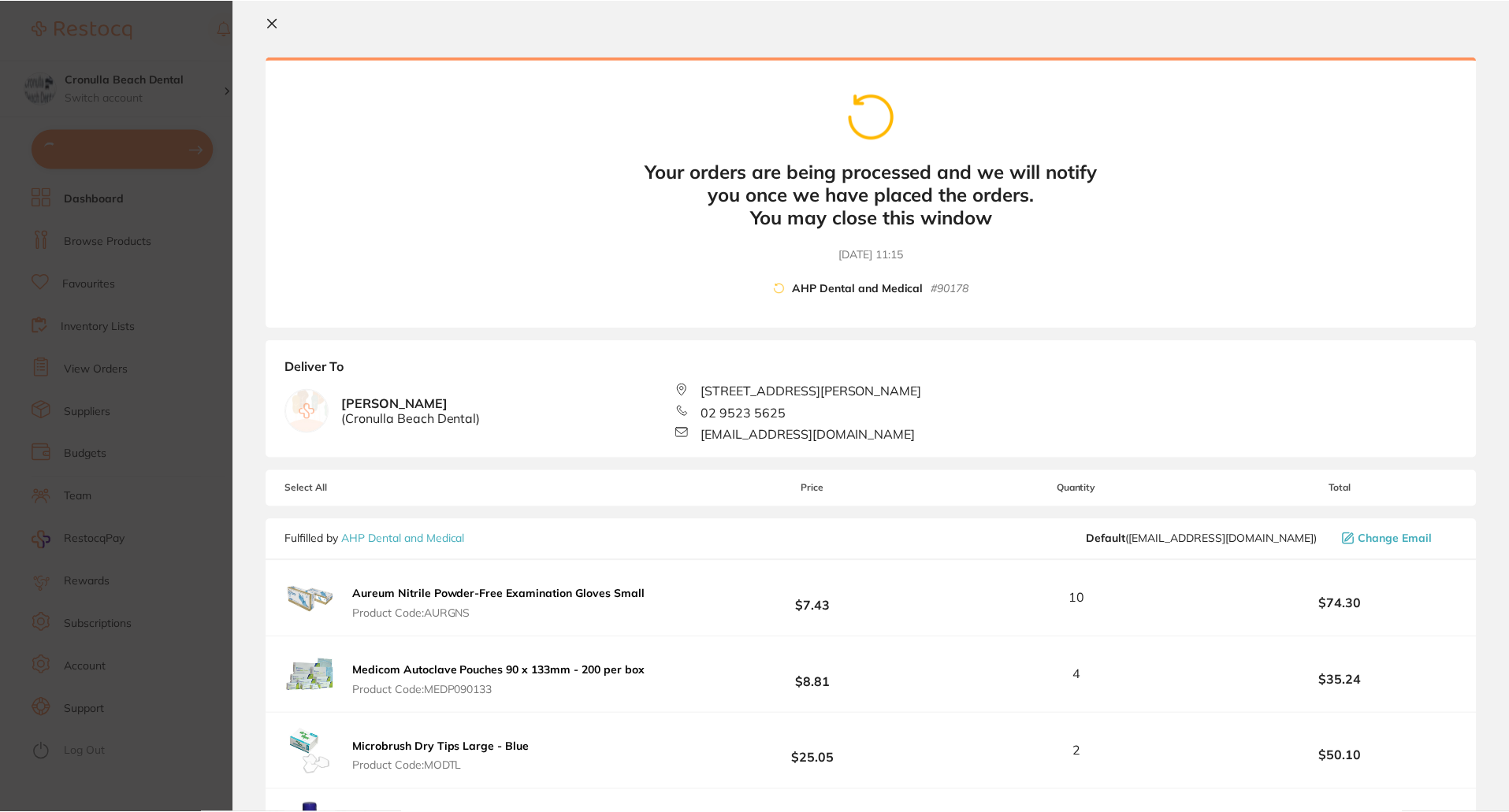
scroll to position [0, 0]
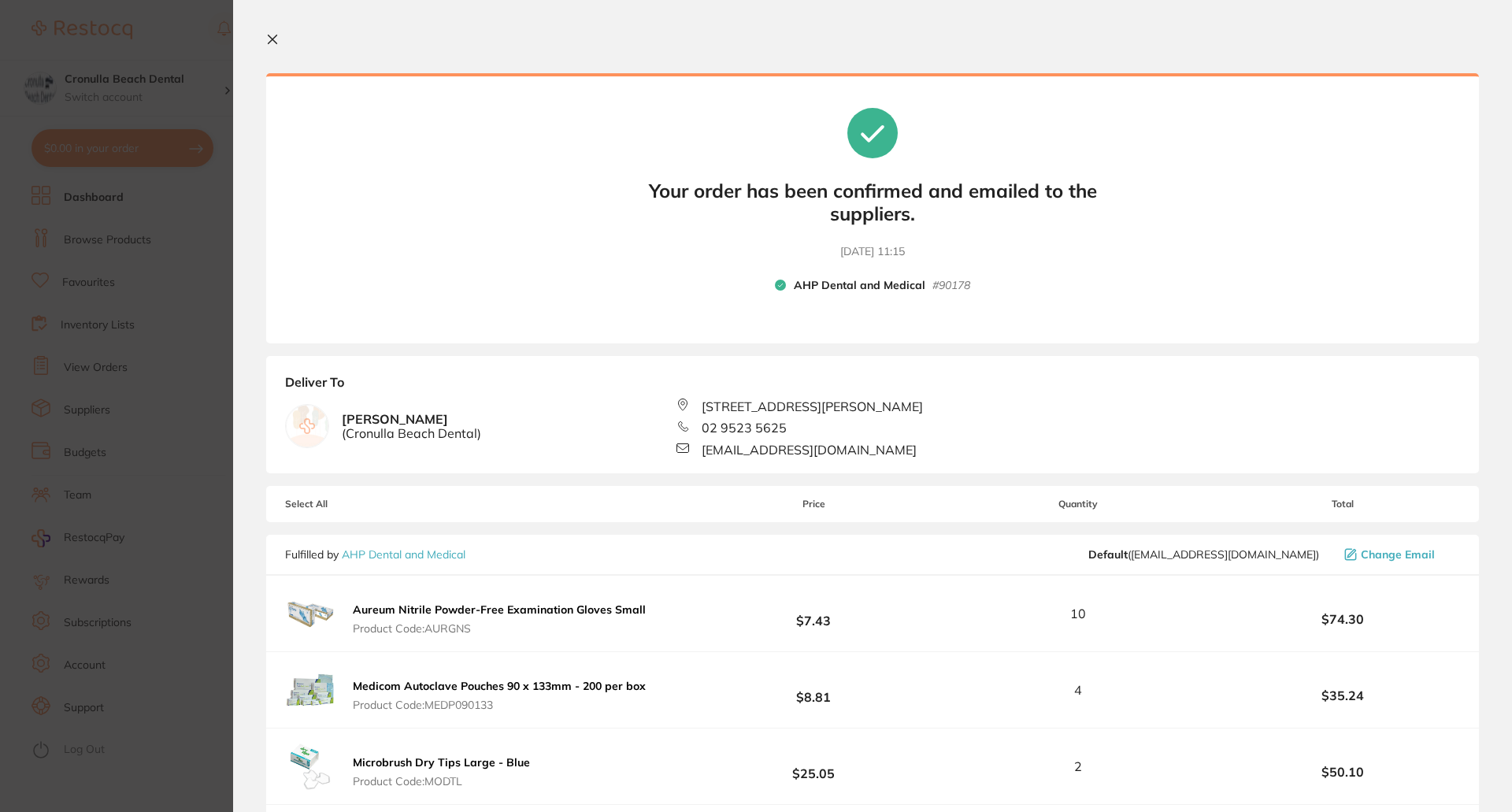
click at [272, 37] on icon at bounding box center [272, 39] width 13 height 13
